Goal: Information Seeking & Learning: Learn about a topic

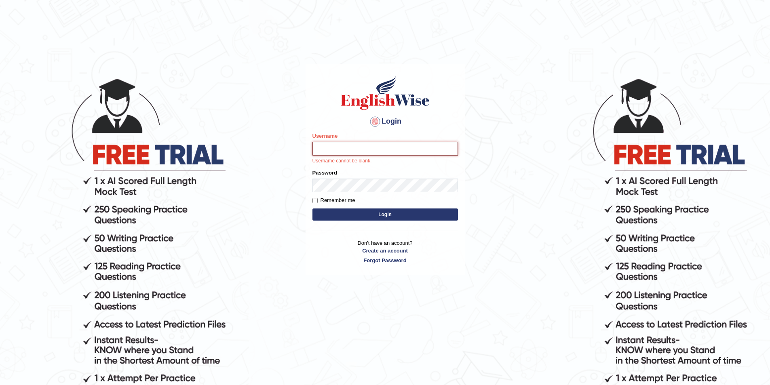
click at [359, 152] on input "Username" at bounding box center [385, 149] width 146 height 14
type input "Sudaporn"
click at [357, 147] on input "Sudaporn" at bounding box center [385, 149] width 146 height 14
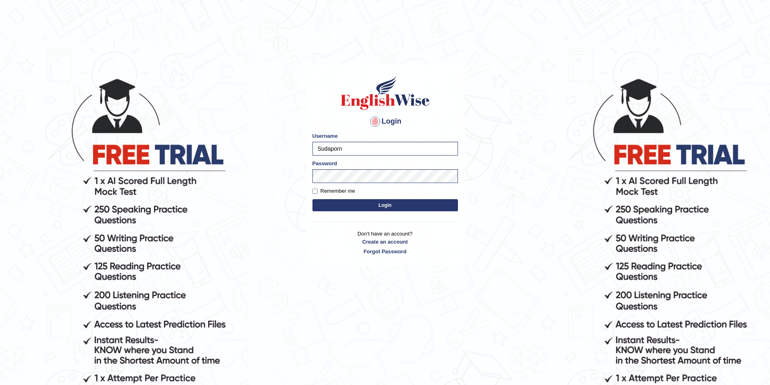
click at [382, 205] on button "Login" at bounding box center [385, 205] width 146 height 12
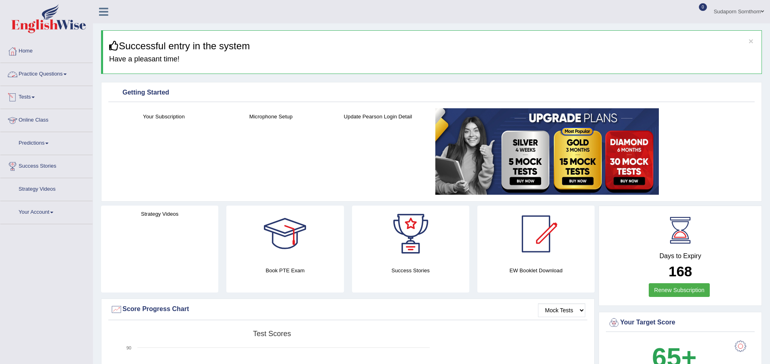
click at [51, 76] on link "Practice Questions" at bounding box center [46, 73] width 92 height 20
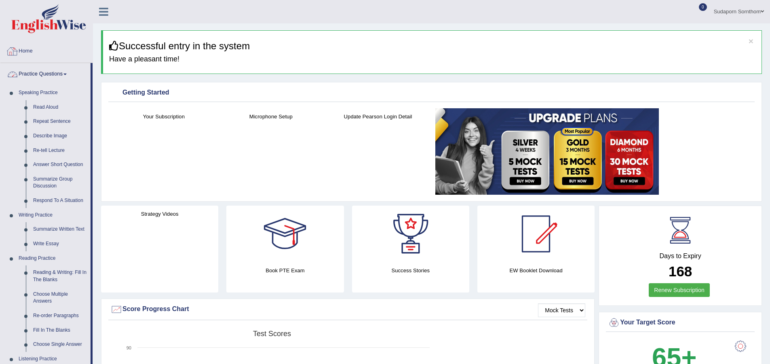
click at [71, 51] on link "Home" at bounding box center [46, 50] width 92 height 20
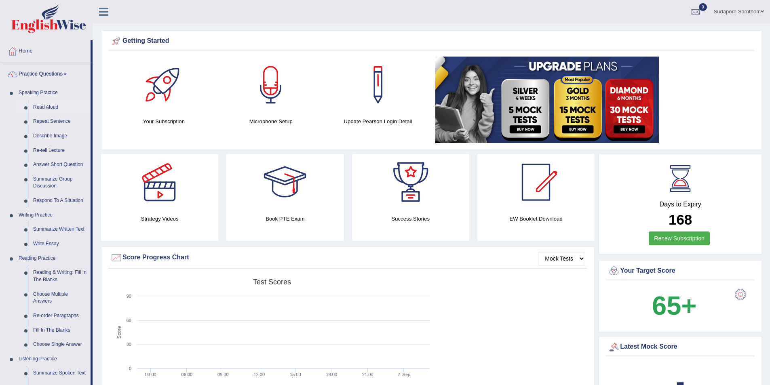
click at [48, 106] on link "Read Aloud" at bounding box center [60, 107] width 61 height 15
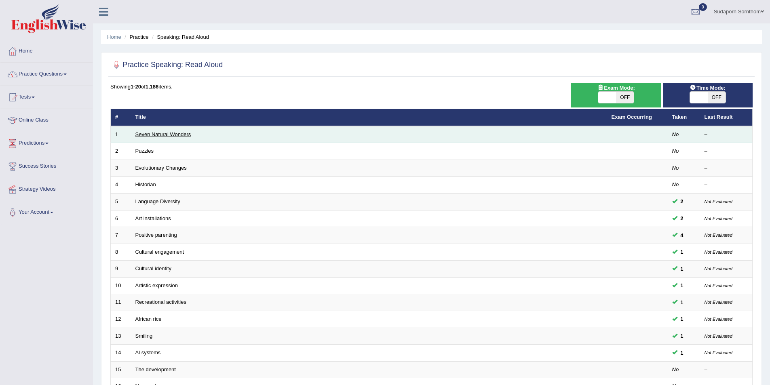
click at [152, 135] on link "Seven Natural Wonders" at bounding box center [163, 134] width 56 height 6
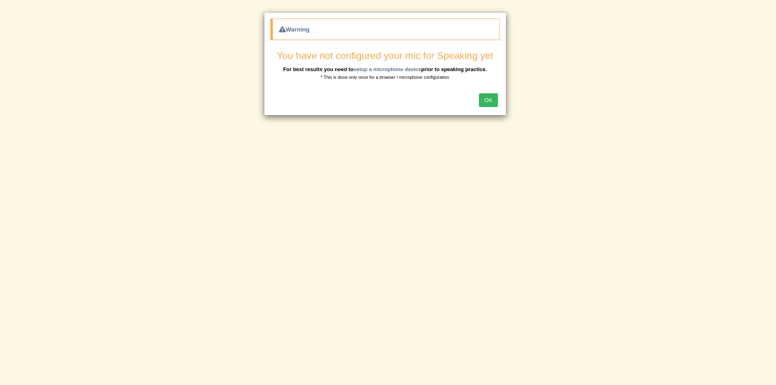
click at [487, 100] on button "OK" at bounding box center [488, 100] width 19 height 14
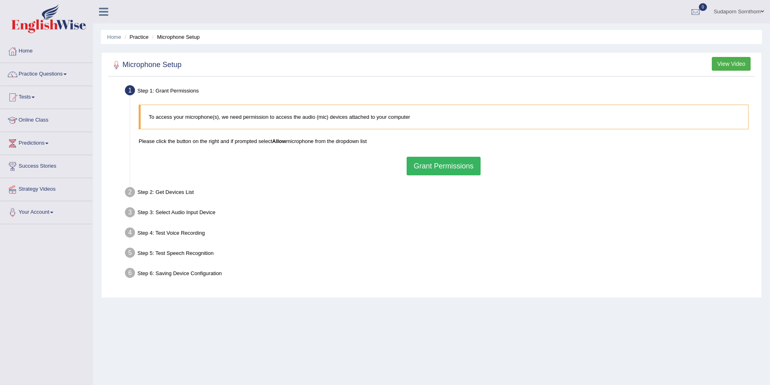
click at [449, 169] on button "Grant Permissions" at bounding box center [444, 166] width 74 height 19
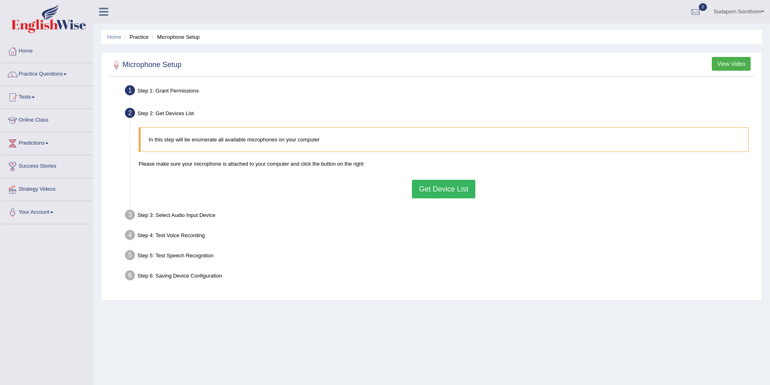
click at [437, 188] on button "Get Device List" at bounding box center [443, 189] width 63 height 19
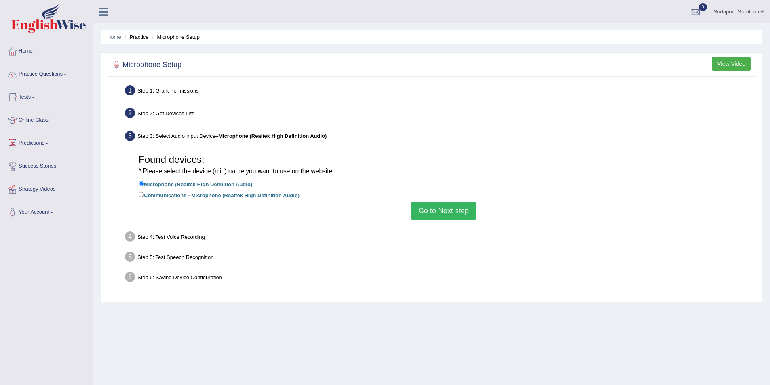
click at [432, 210] on button "Go to Next step" at bounding box center [443, 211] width 64 height 19
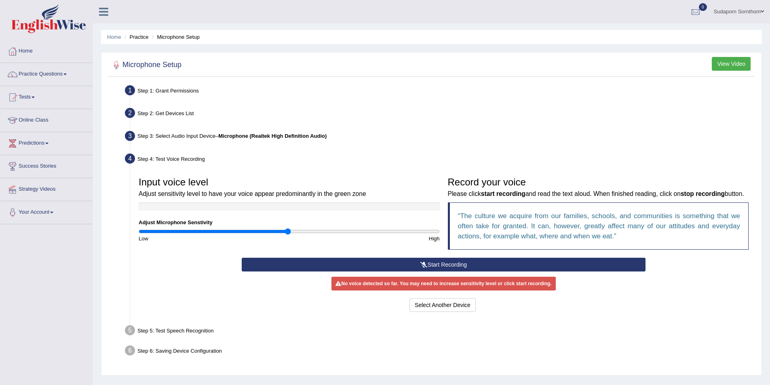
click at [454, 272] on button "Start Recording" at bounding box center [444, 265] width 404 height 14
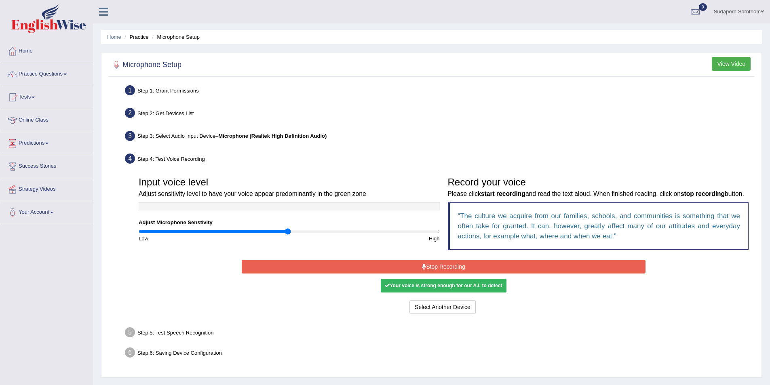
click at [454, 274] on button "Stop Recording" at bounding box center [444, 267] width 404 height 14
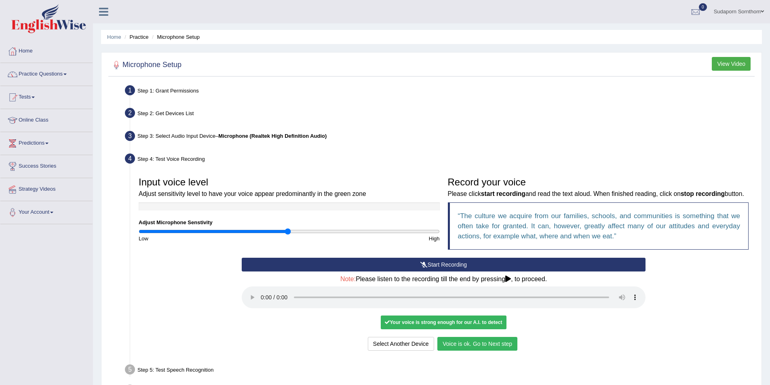
scroll to position [67, 0]
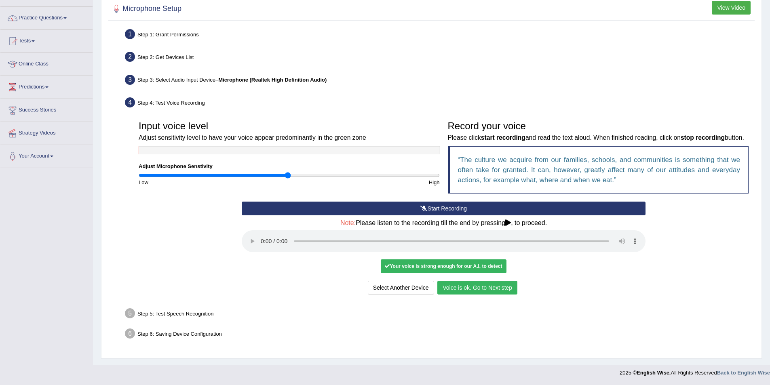
click at [494, 289] on button "Voice is ok. Go to Next step" at bounding box center [477, 288] width 80 height 14
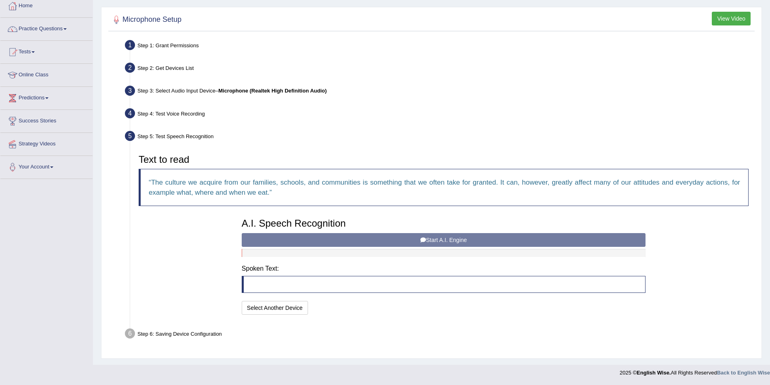
scroll to position [45, 0]
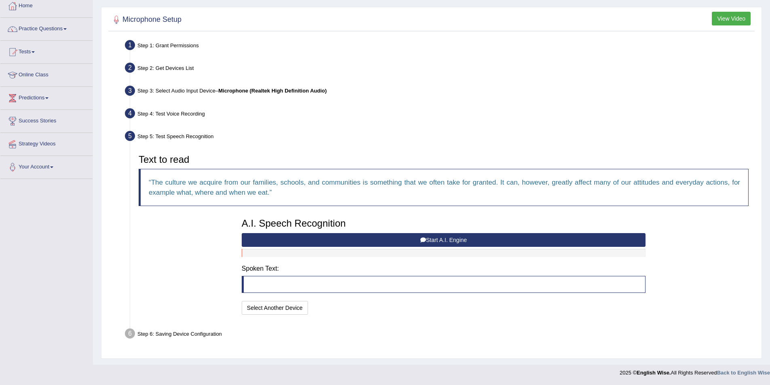
click at [443, 236] on button "Start A.I. Engine" at bounding box center [444, 240] width 404 height 14
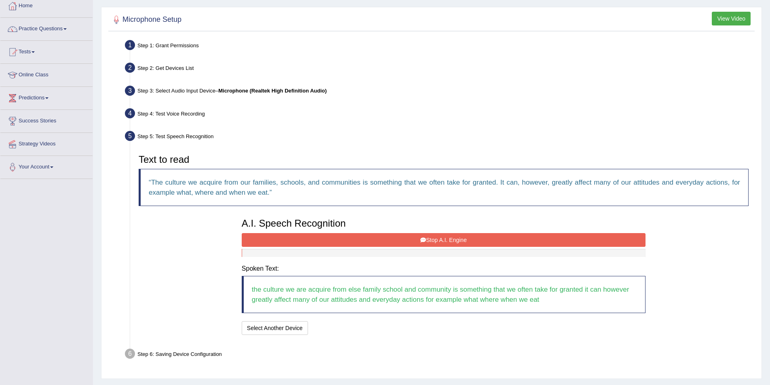
click at [427, 236] on button "Stop A.I. Engine" at bounding box center [444, 240] width 404 height 14
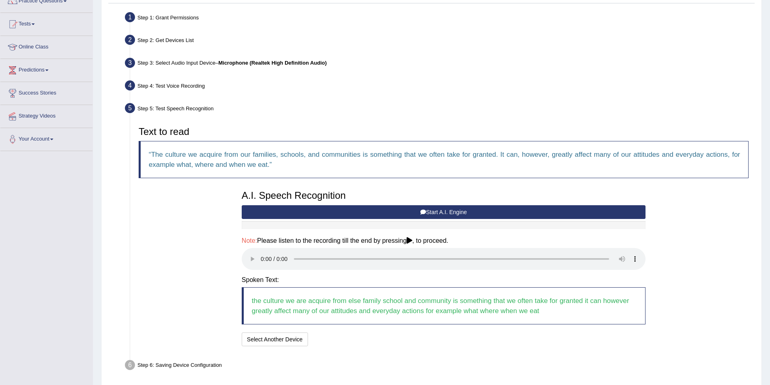
scroll to position [105, 0]
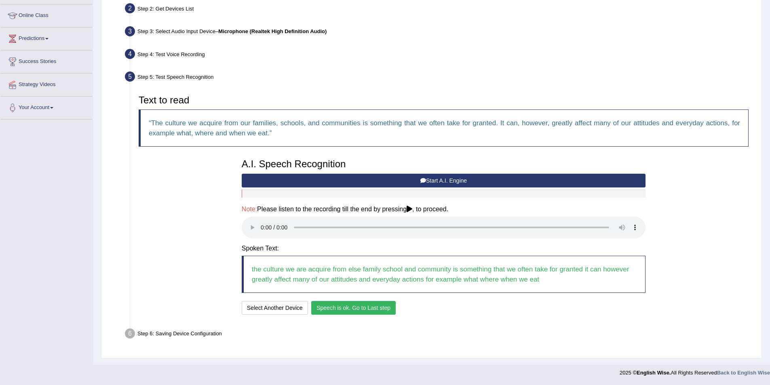
click at [364, 308] on button "Speech is ok. Go to Last step" at bounding box center [353, 308] width 84 height 14
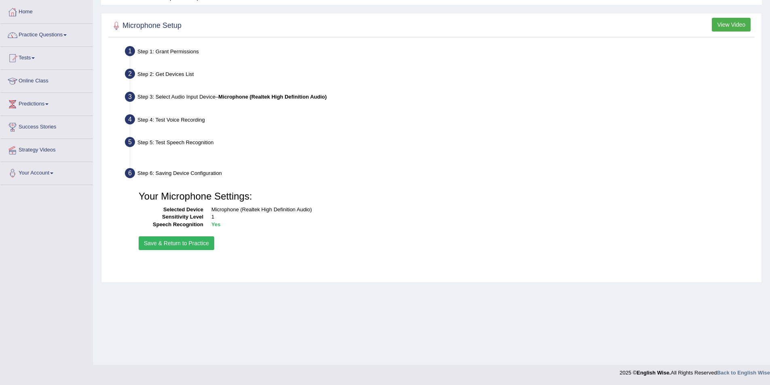
scroll to position [39, 0]
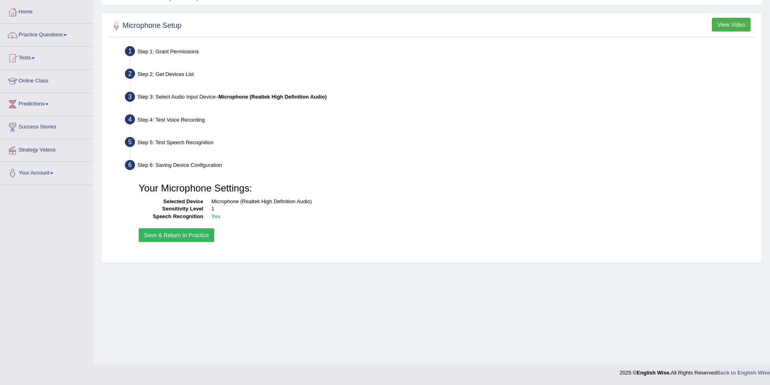
click at [165, 234] on button "Save & Return to Practice" at bounding box center [177, 235] width 76 height 14
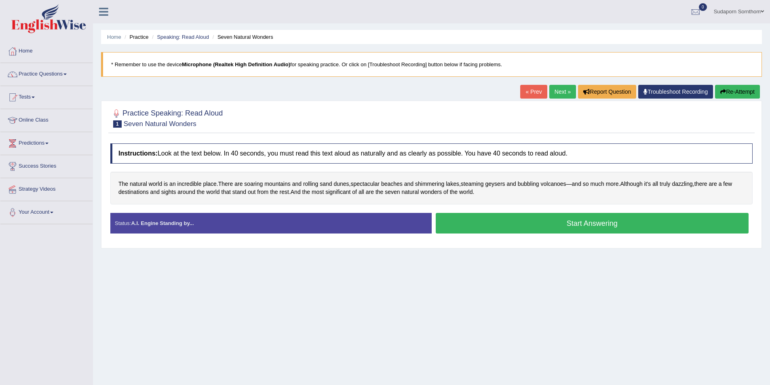
click at [589, 223] on button "Start Answering" at bounding box center [592, 223] width 313 height 21
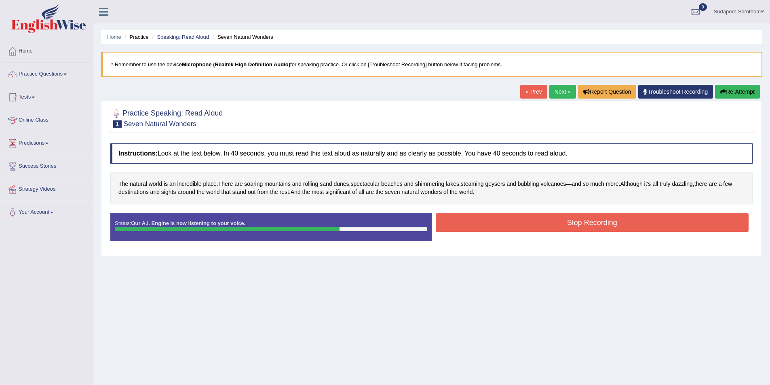
click at [574, 223] on button "Stop Recording" at bounding box center [592, 222] width 313 height 19
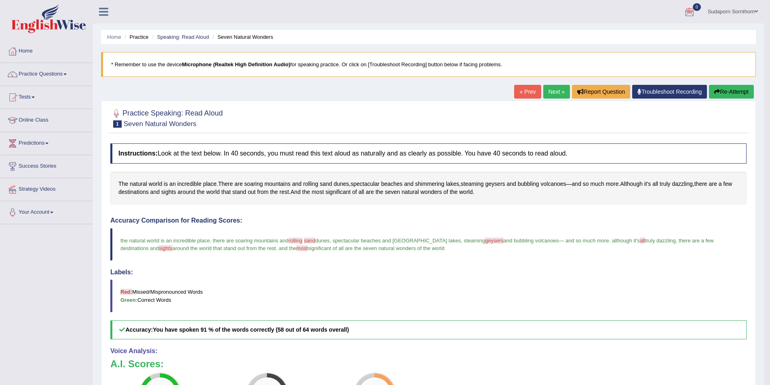
click at [737, 89] on button "Re-Attempt" at bounding box center [731, 92] width 45 height 14
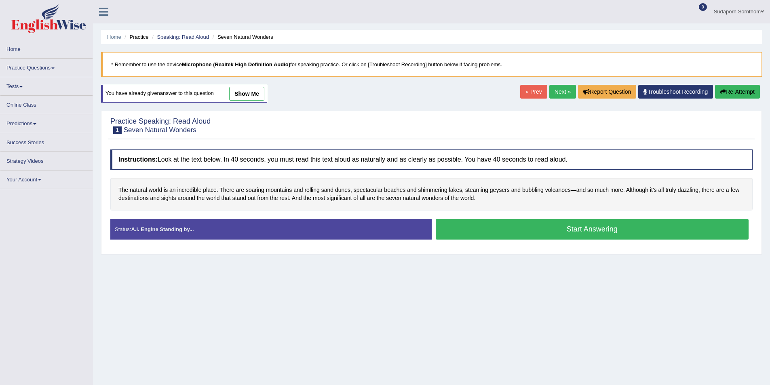
click at [613, 228] on button "Start Answering" at bounding box center [592, 229] width 313 height 21
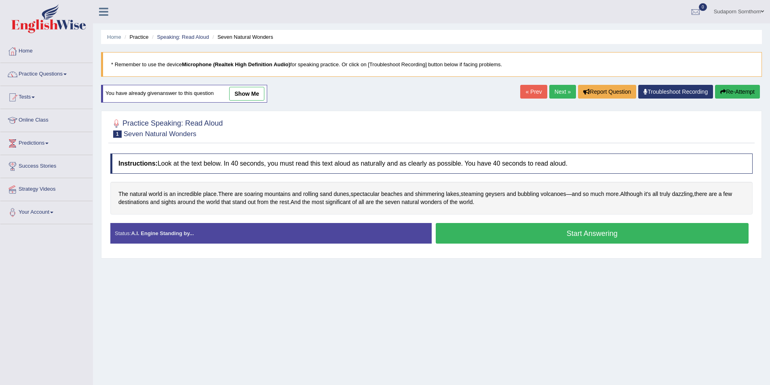
click at [592, 232] on button "Start Answering" at bounding box center [592, 233] width 313 height 21
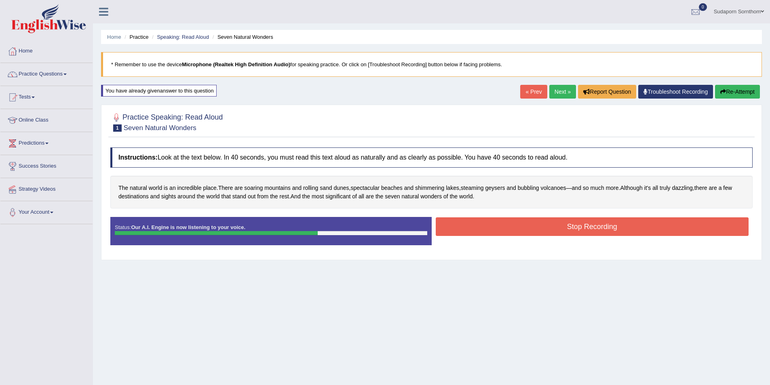
click at [590, 225] on button "Stop Recording" at bounding box center [592, 226] width 313 height 19
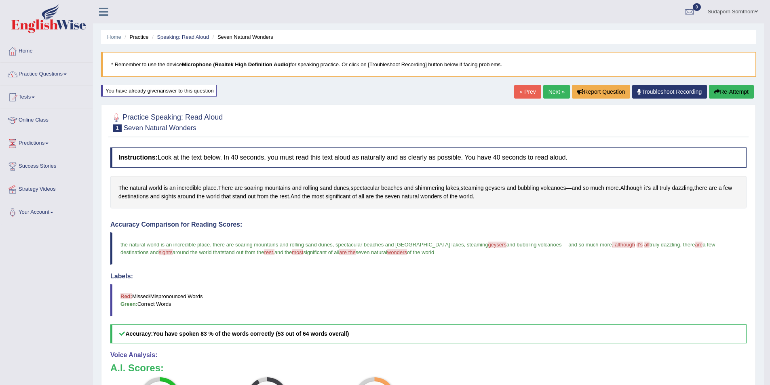
click at [726, 91] on button "Re-Attempt" at bounding box center [731, 92] width 45 height 14
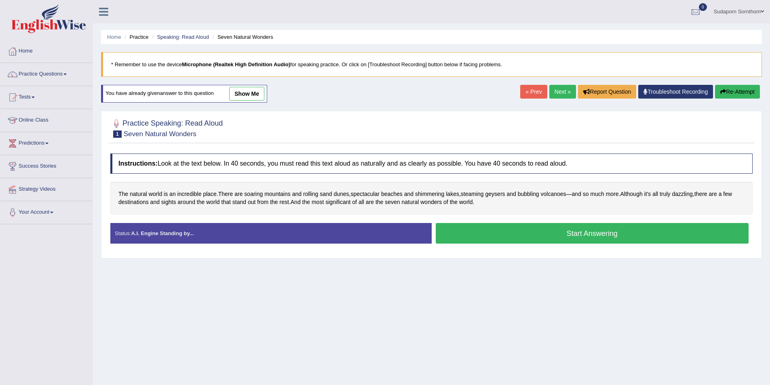
click at [599, 235] on button "Start Answering" at bounding box center [592, 233] width 313 height 21
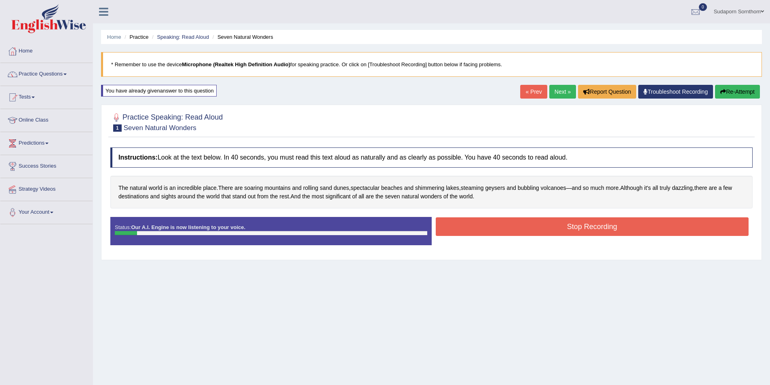
click at [554, 221] on button "Stop Recording" at bounding box center [592, 226] width 313 height 19
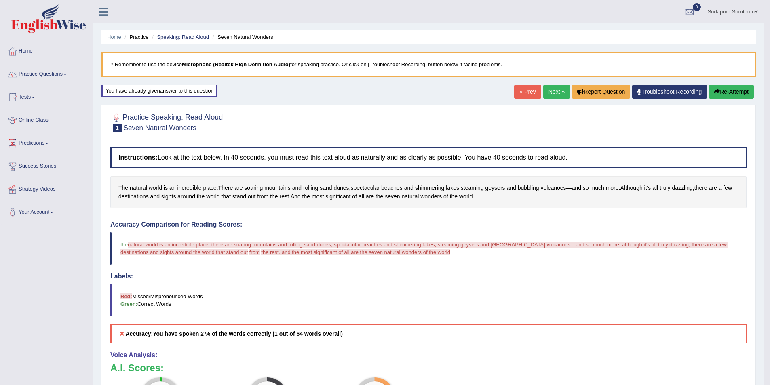
click at [736, 91] on button "Re-Attempt" at bounding box center [731, 92] width 45 height 14
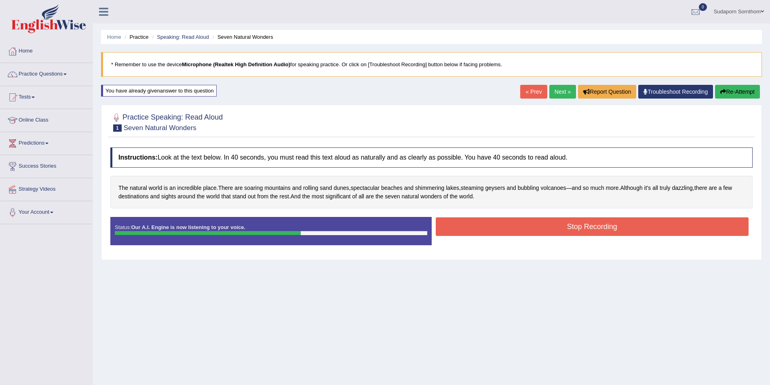
click at [559, 228] on button "Stop Recording" at bounding box center [592, 226] width 313 height 19
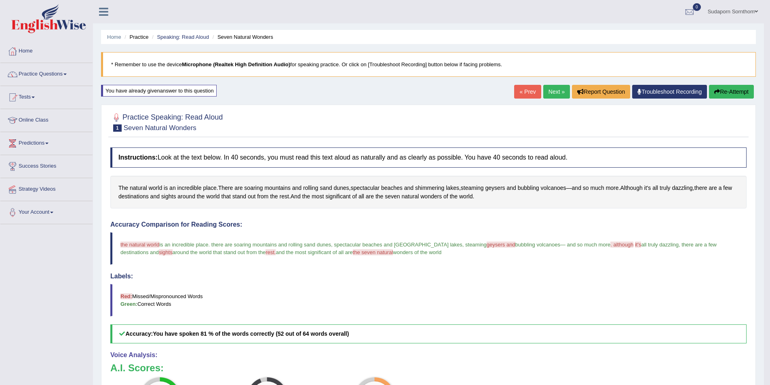
click at [555, 90] on link "Next »" at bounding box center [556, 92] width 27 height 14
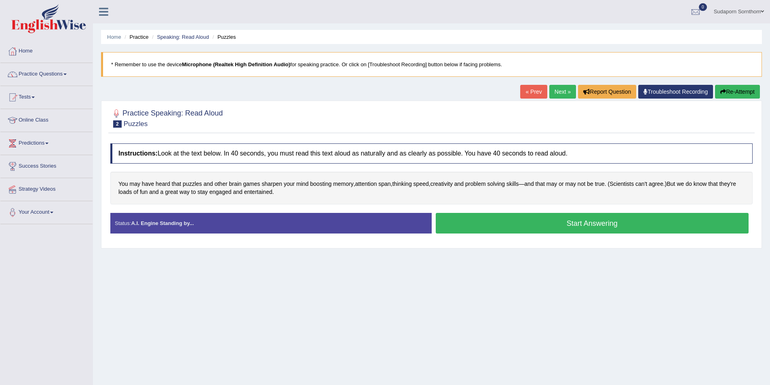
click at [612, 226] on button "Start Answering" at bounding box center [592, 223] width 313 height 21
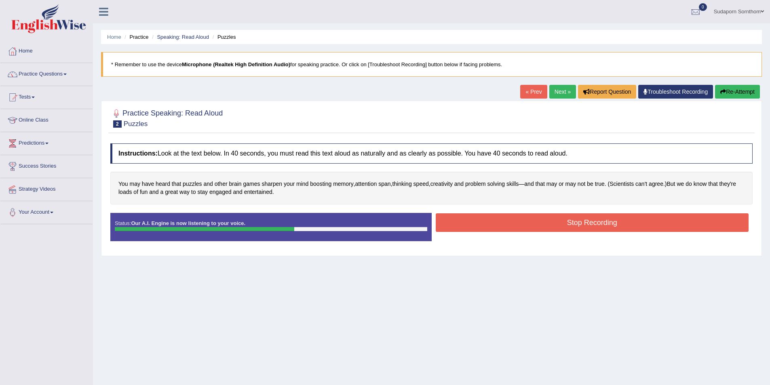
click at [633, 227] on button "Stop Recording" at bounding box center [592, 222] width 313 height 19
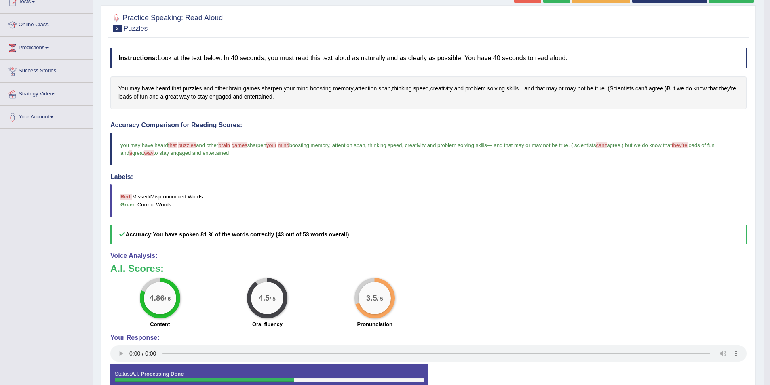
scroll to position [81, 0]
